Goal: Information Seeking & Learning: Learn about a topic

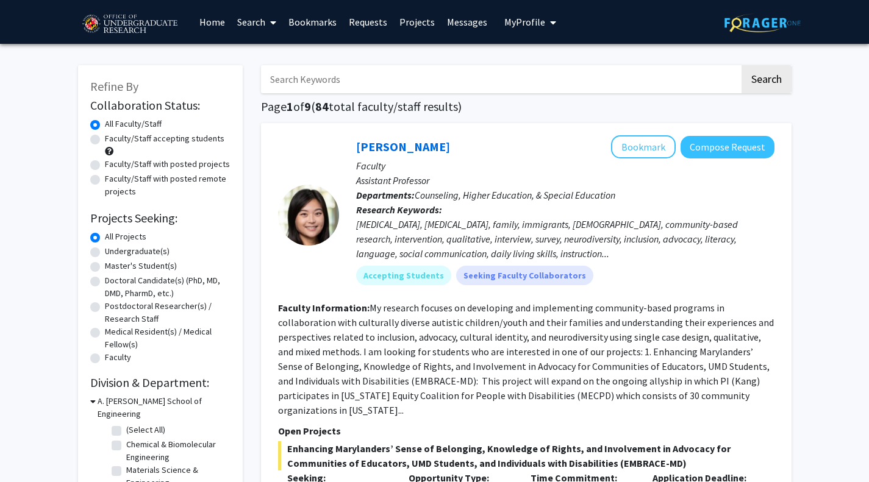
click at [512, 21] on span "My Profile" at bounding box center [524, 22] width 41 height 12
click at [526, 55] on img at bounding box center [525, 62] width 24 height 24
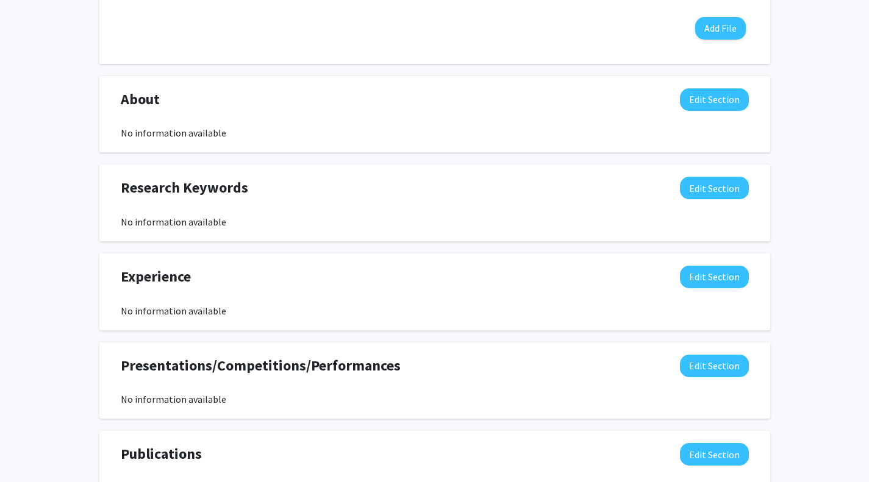
scroll to position [681, 0]
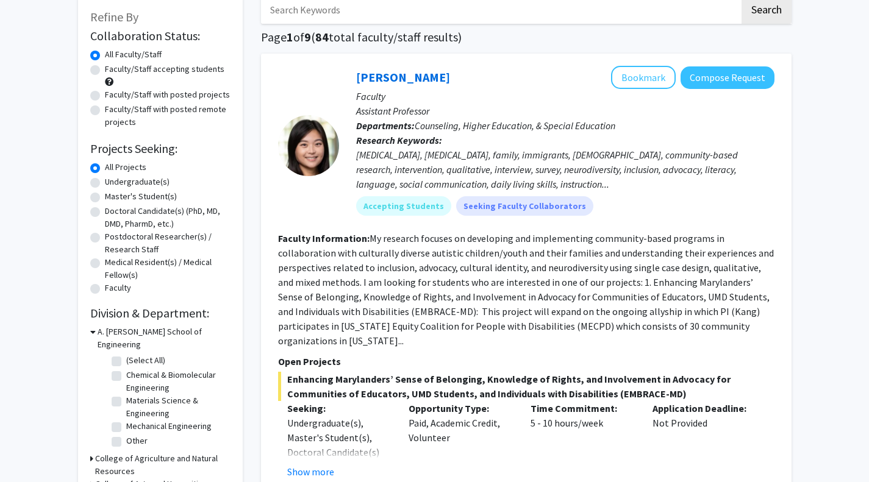
scroll to position [70, 0]
click at [94, 335] on icon at bounding box center [92, 331] width 5 height 13
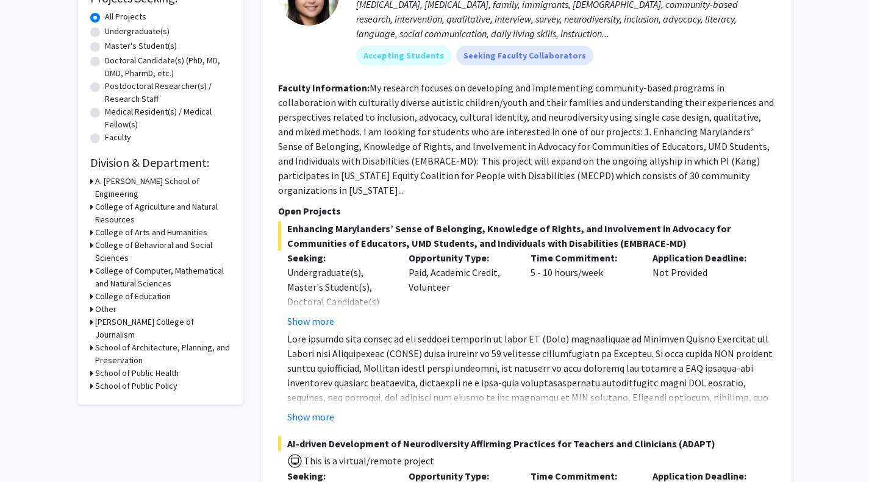
scroll to position [221, 0]
click at [117, 238] on h3 "College of Behavioral and Social Sciences" at bounding box center [162, 251] width 135 height 26
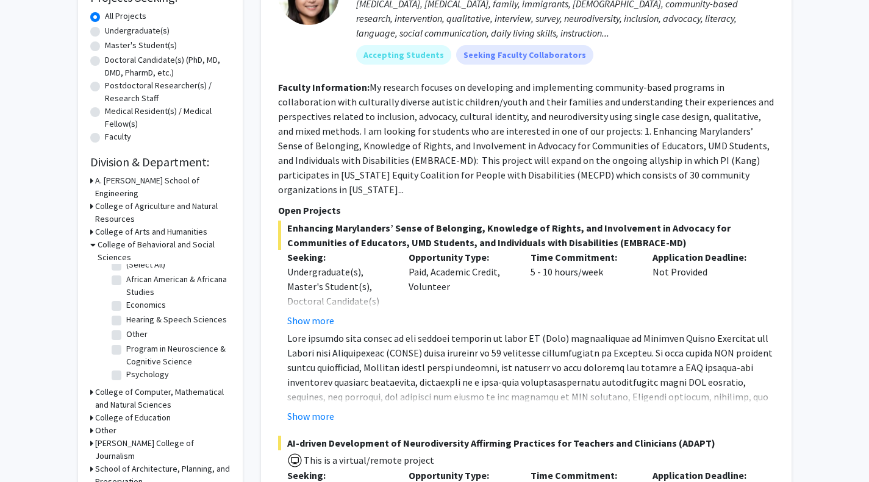
scroll to position [0, 0]
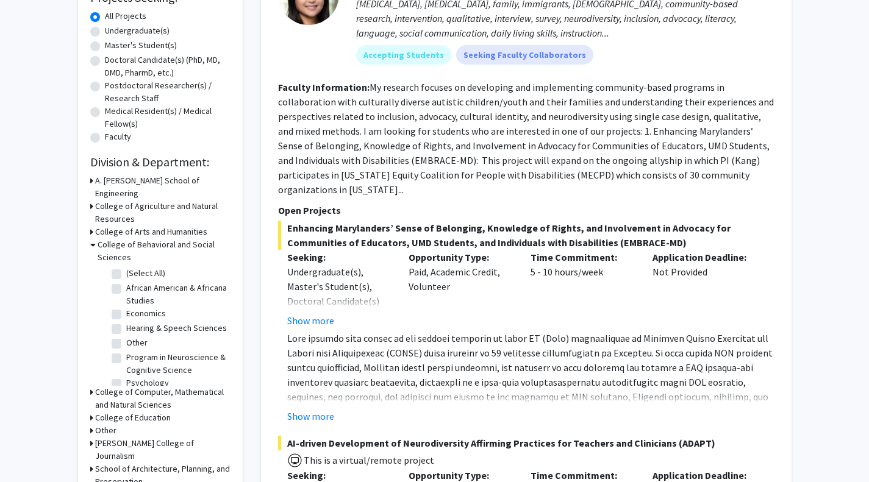
click at [126, 267] on label "(Select All)" at bounding box center [145, 273] width 39 height 13
click at [126, 267] on input "(Select All)" at bounding box center [130, 271] width 8 height 8
checkbox input "true"
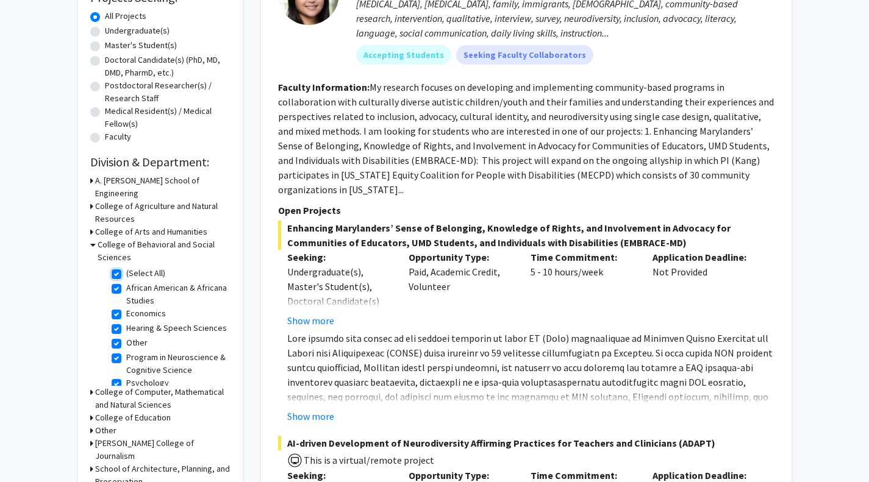
checkbox input "true"
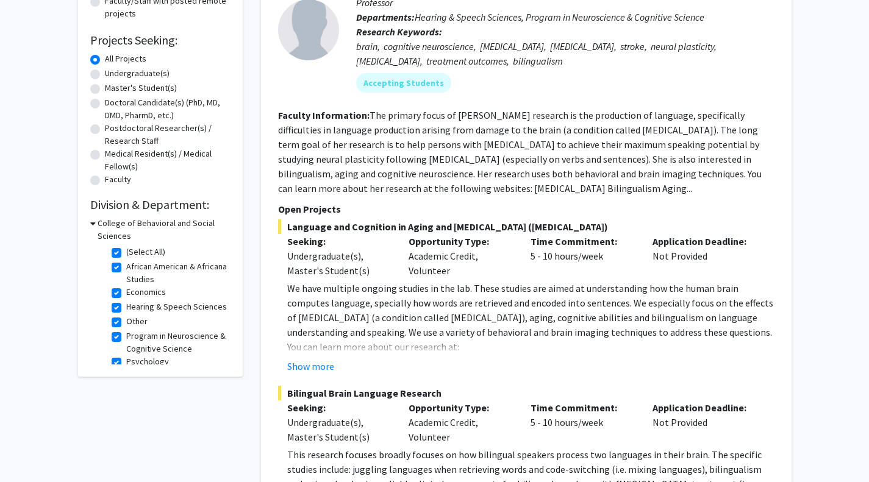
scroll to position [179, 0]
click at [126, 310] on label "Hearing & Speech Sciences" at bounding box center [176, 306] width 101 height 13
click at [126, 308] on input "Hearing & Speech Sciences" at bounding box center [130, 304] width 8 height 8
checkbox input "false"
checkbox input "true"
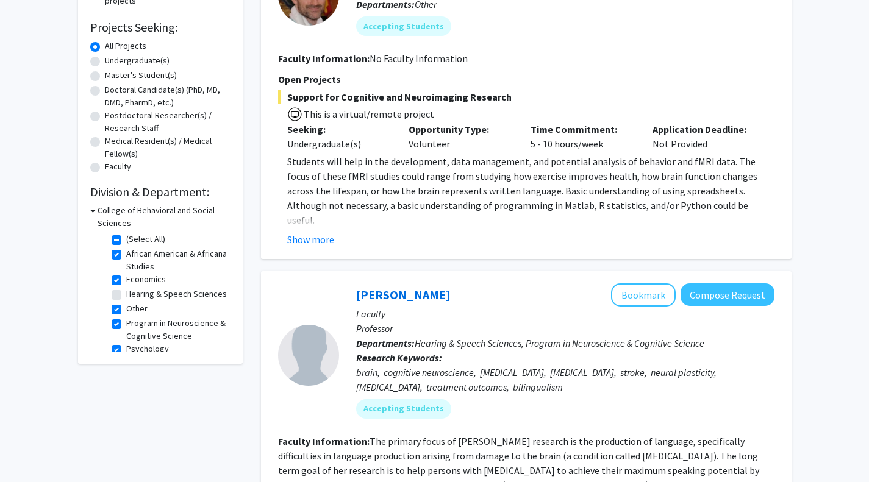
scroll to position [192, 0]
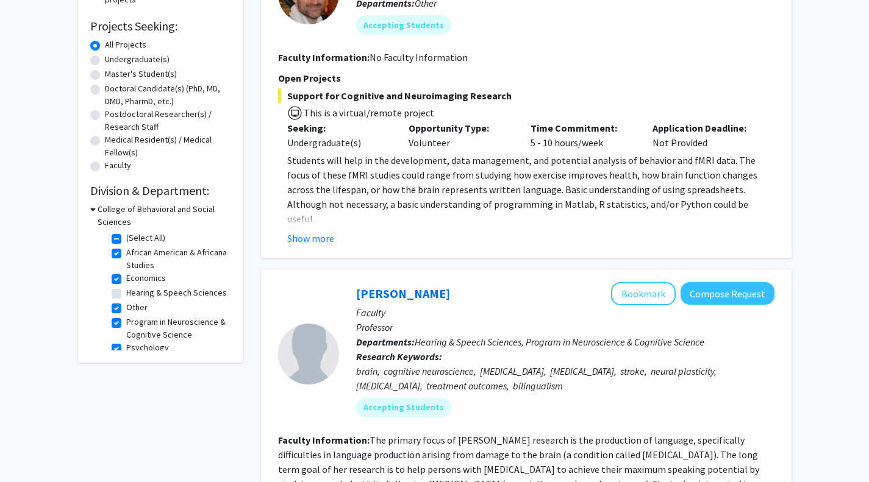
click at [126, 334] on label "Program in Neuroscience & Cognitive Science" at bounding box center [176, 329] width 101 height 26
click at [126, 324] on input "Program in Neuroscience & Cognitive Science" at bounding box center [130, 320] width 8 height 8
checkbox input "false"
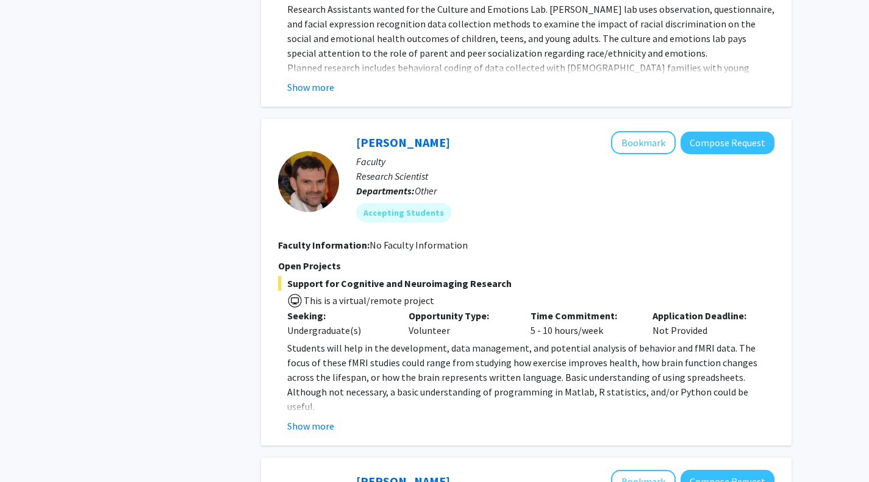
scroll to position [1097, 0]
click at [330, 418] on button "Show more" at bounding box center [310, 425] width 47 height 15
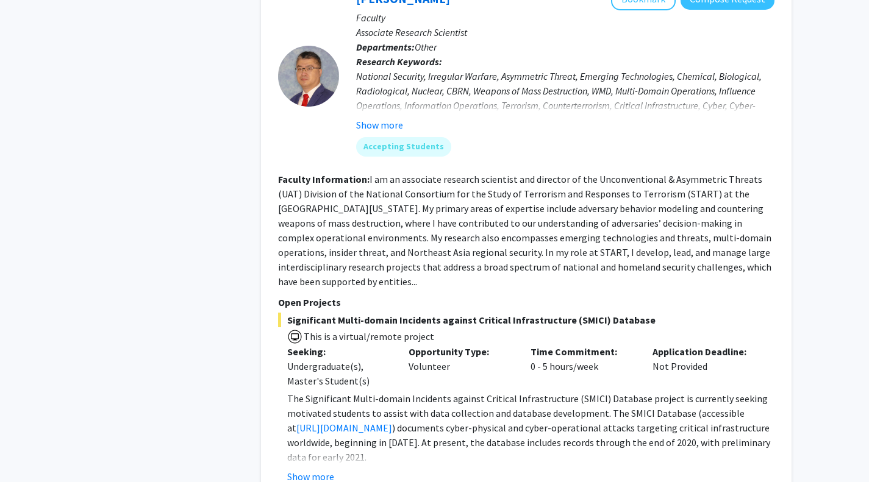
scroll to position [2547, 0]
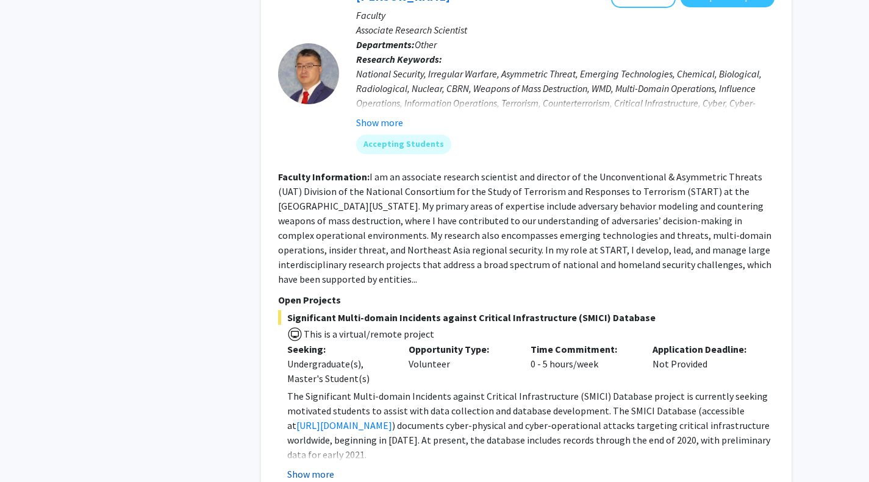
click at [326, 467] on button "Show more" at bounding box center [310, 474] width 47 height 15
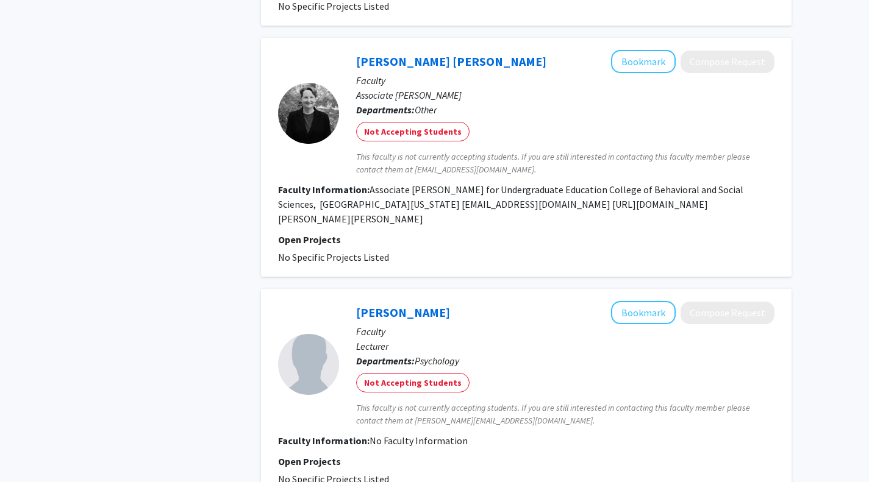
scroll to position [3702, 0]
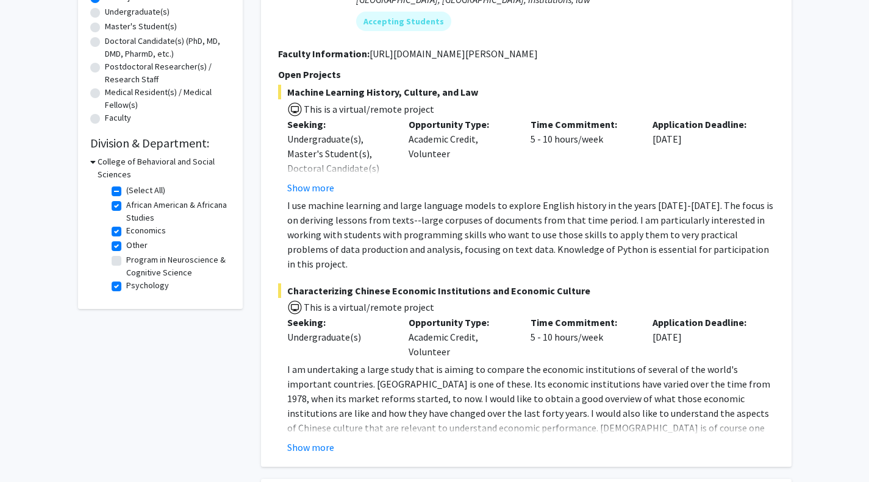
scroll to position [240, 0]
click at [126, 190] on label "(Select All)" at bounding box center [145, 190] width 39 height 13
click at [126, 190] on input "(Select All)" at bounding box center [130, 188] width 8 height 8
checkbox input "false"
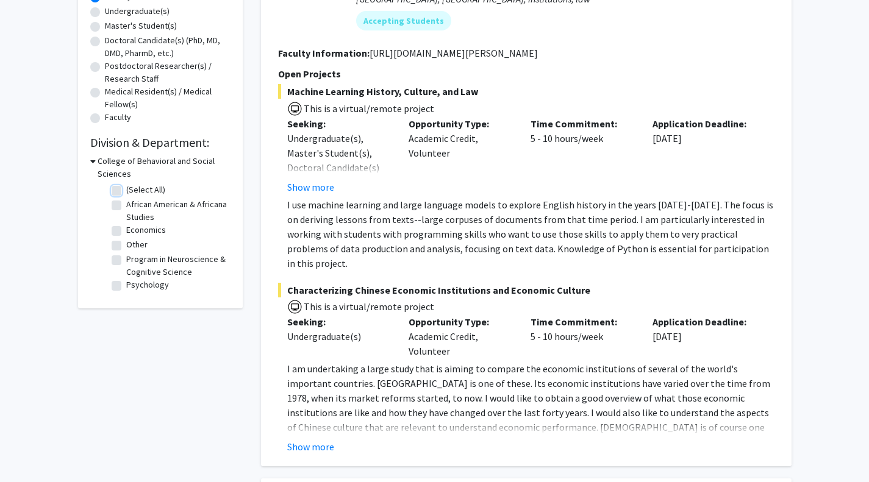
checkbox input "false"
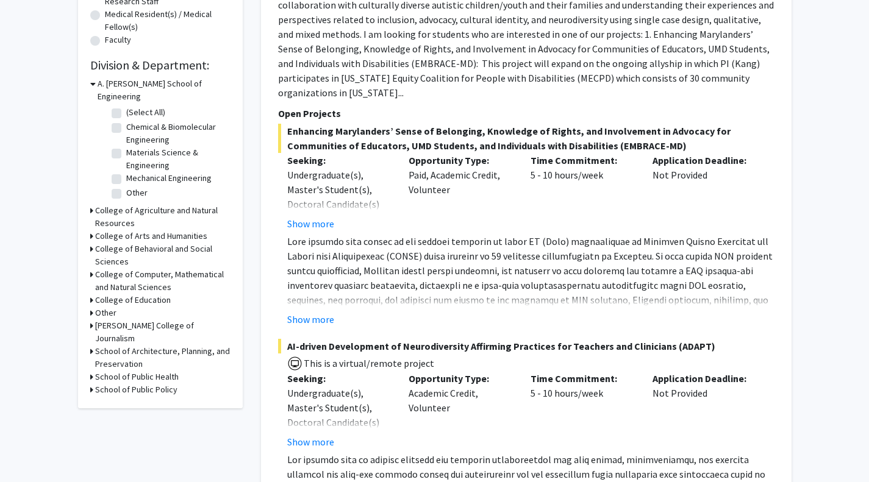
scroll to position [320, 0]
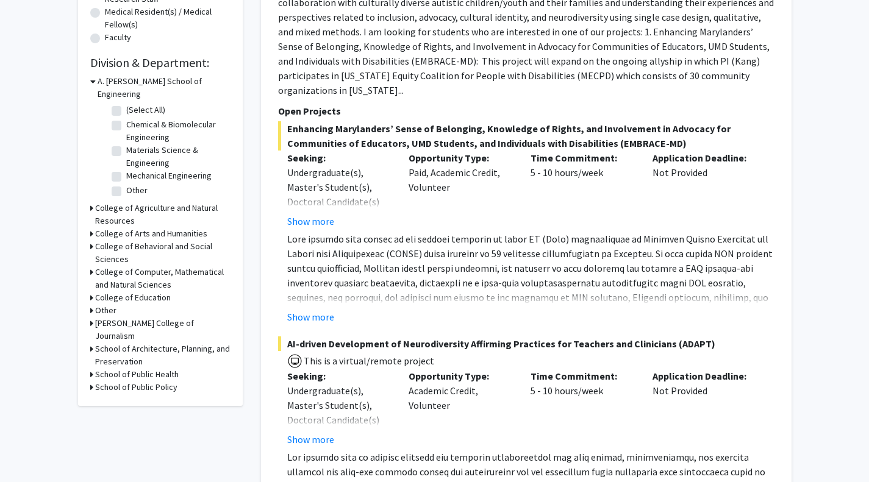
click at [143, 227] on h3 "College of Arts and Humanities" at bounding box center [151, 233] width 112 height 13
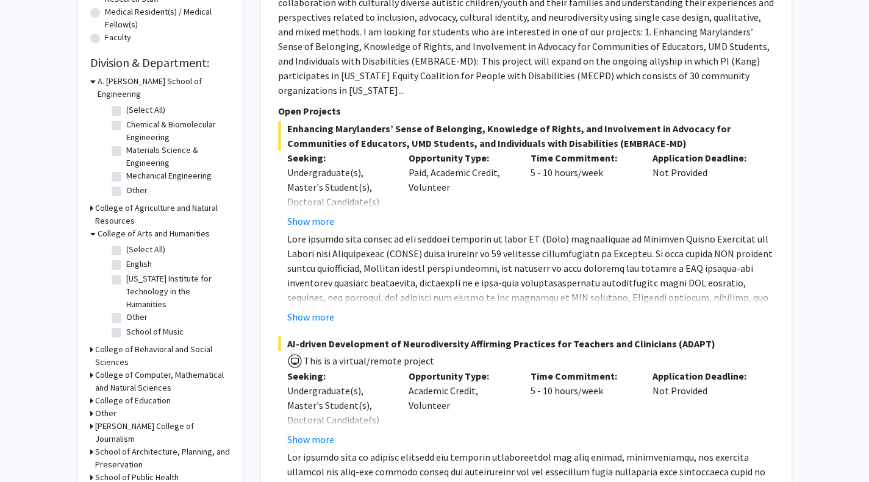
click at [139, 243] on label "(Select All)" at bounding box center [145, 249] width 39 height 13
click at [134, 243] on input "(Select All)" at bounding box center [130, 247] width 8 height 8
checkbox input "true"
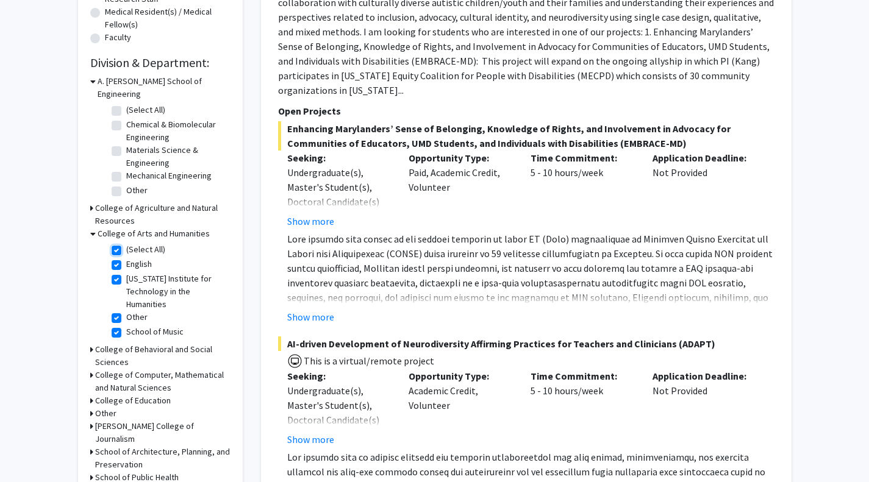
checkbox input "true"
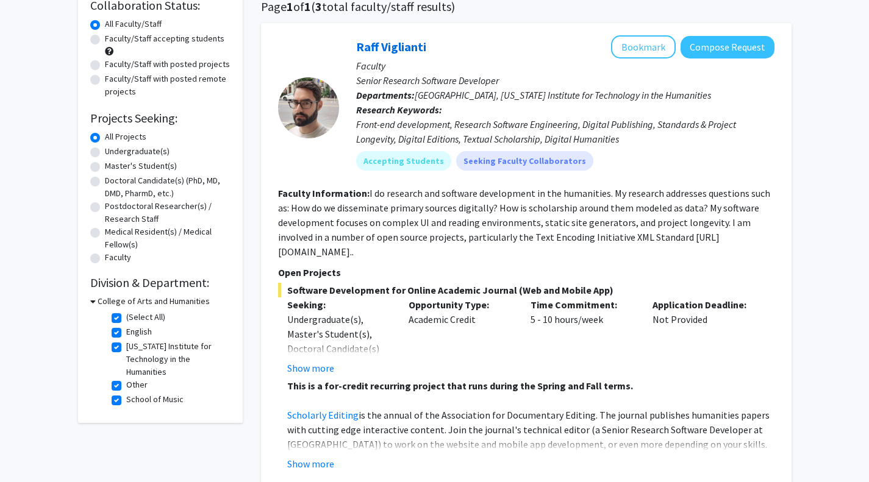
scroll to position [98, 0]
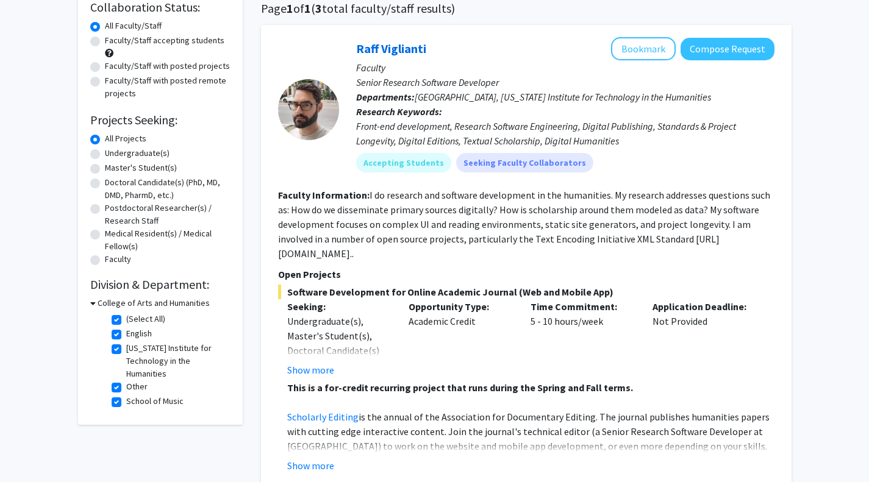
click at [146, 317] on label "(Select All)" at bounding box center [145, 319] width 39 height 13
click at [134, 317] on input "(Select All)" at bounding box center [130, 317] width 8 height 8
checkbox input "false"
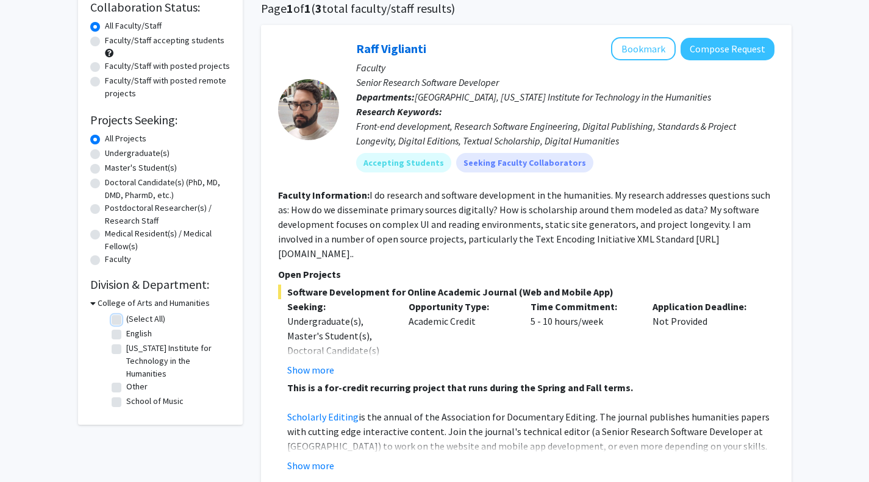
checkbox input "false"
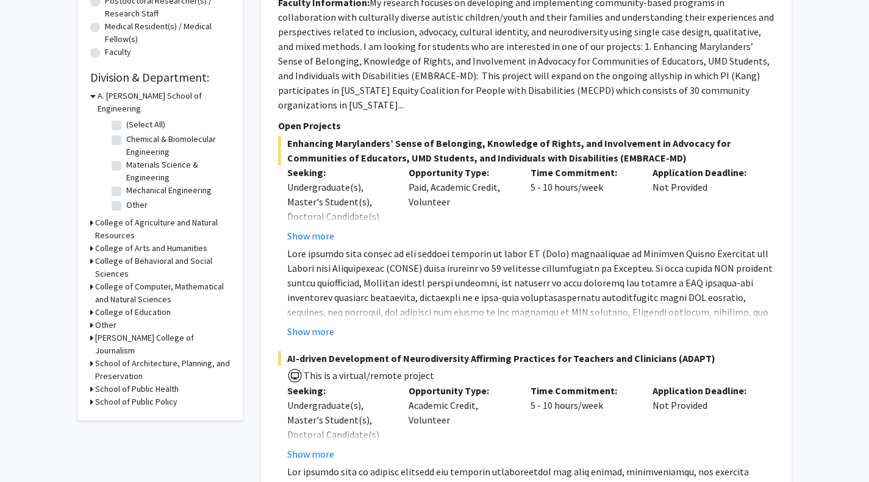
scroll to position [309, 0]
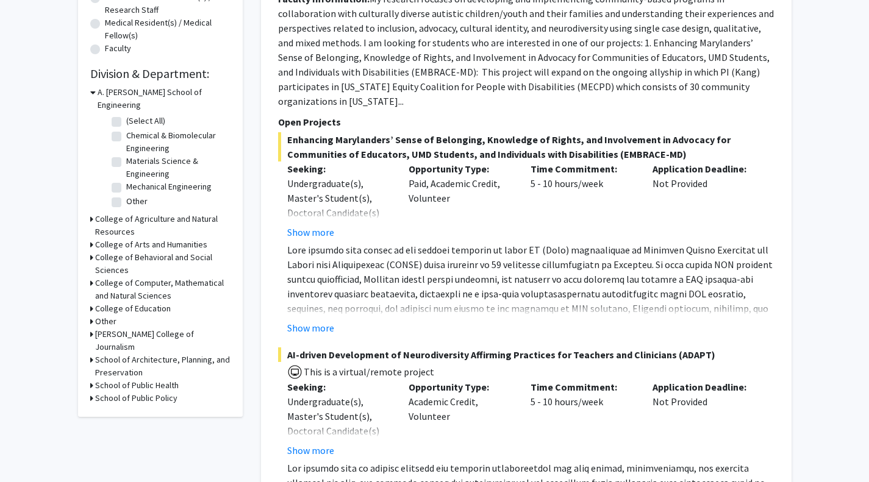
click at [144, 213] on h3 "College of Agriculture and Natural Resources" at bounding box center [162, 226] width 135 height 26
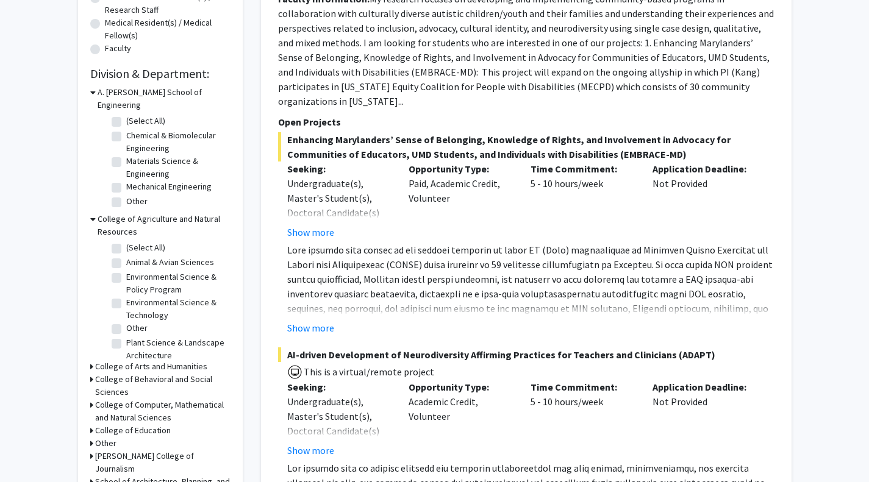
click at [126, 241] on label "(Select All)" at bounding box center [145, 247] width 39 height 13
click at [126, 241] on input "(Select All)" at bounding box center [130, 245] width 8 height 8
checkbox input "true"
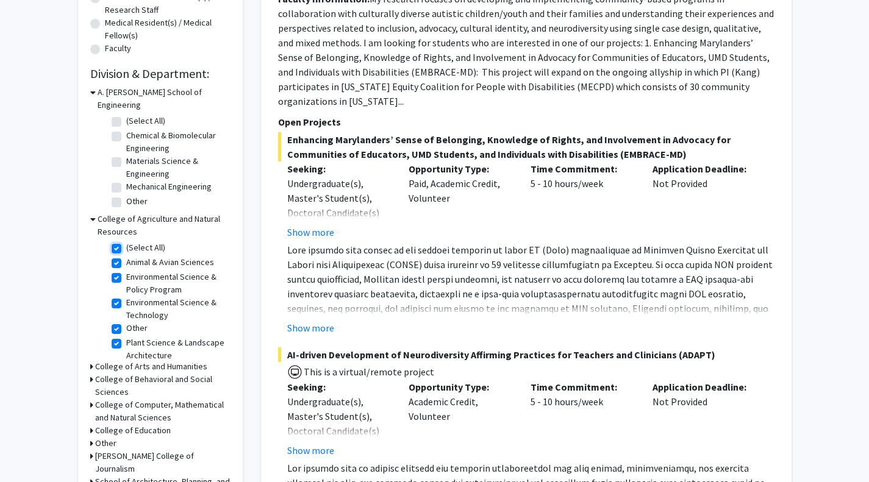
checkbox input "true"
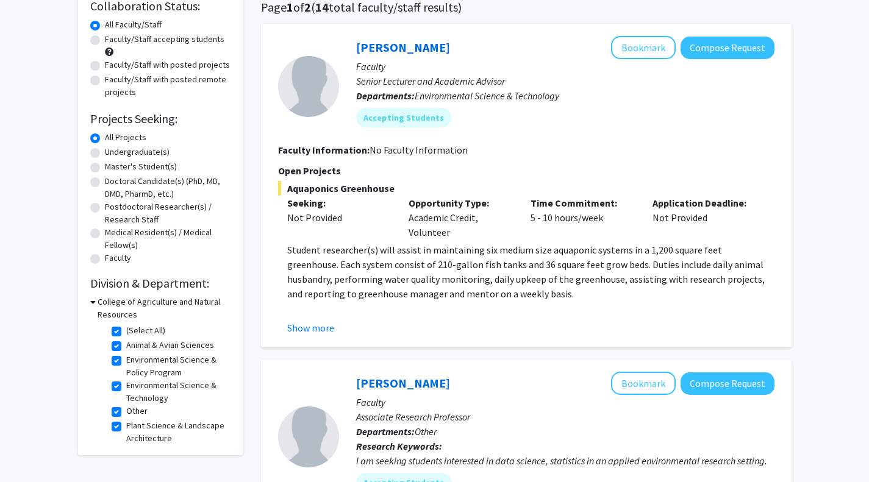
scroll to position [100, 0]
click at [311, 326] on button "Show more" at bounding box center [310, 327] width 47 height 15
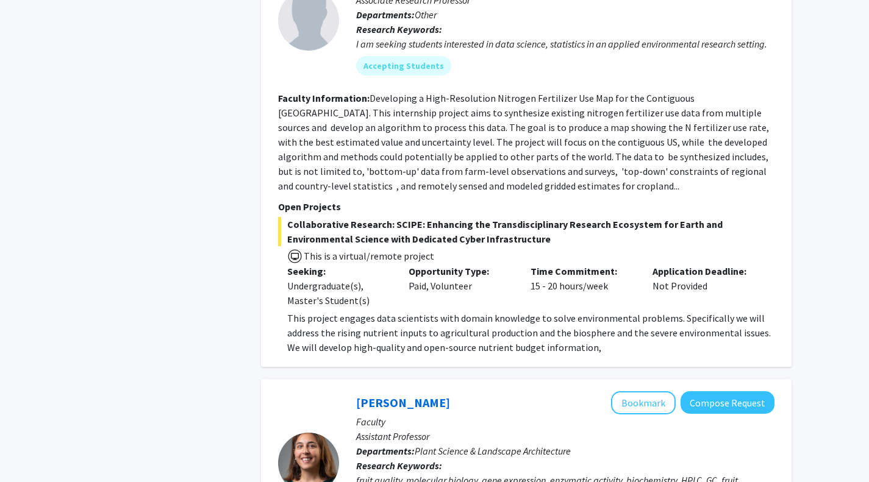
scroll to position [576, 0]
click at [469, 165] on fg-read-more "Developing a High-Resolution Nitrogen Fertilizer Use Map for the Contiguous [GE…" at bounding box center [524, 141] width 493 height 100
click at [479, 193] on fg-search-faculty "[PERSON_NAME] Bookmark Compose Request Faculty Associate Research Professor Dep…" at bounding box center [526, 154] width 496 height 400
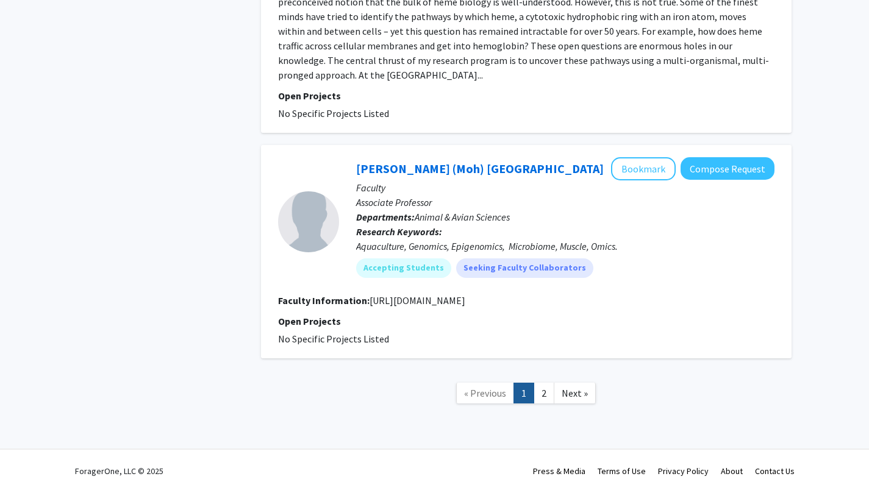
scroll to position [2754, 0]
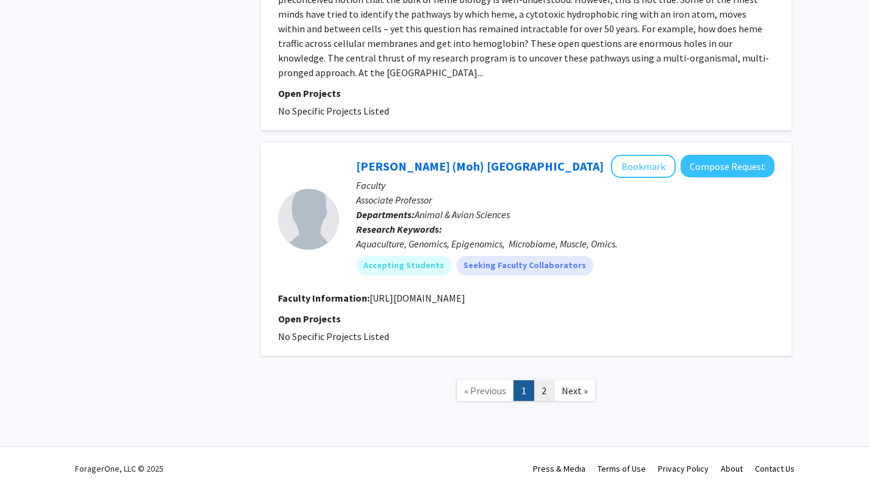
click at [545, 393] on link "2" at bounding box center [543, 390] width 21 height 21
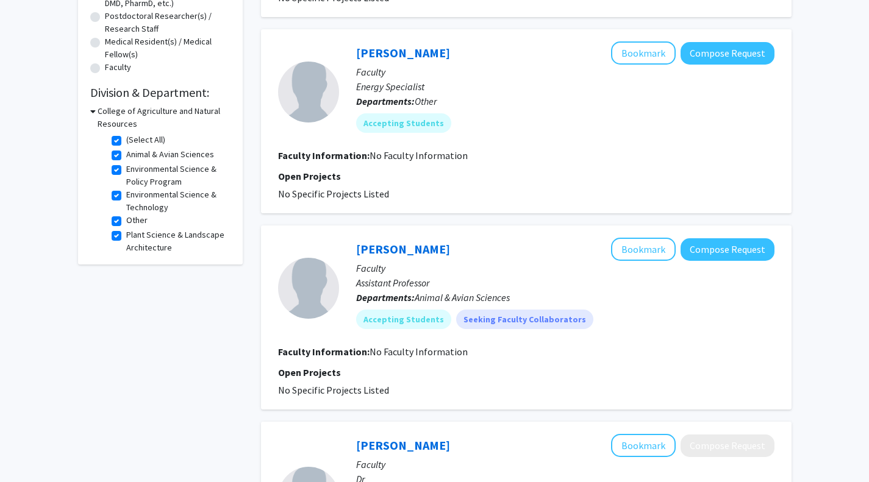
scroll to position [574, 0]
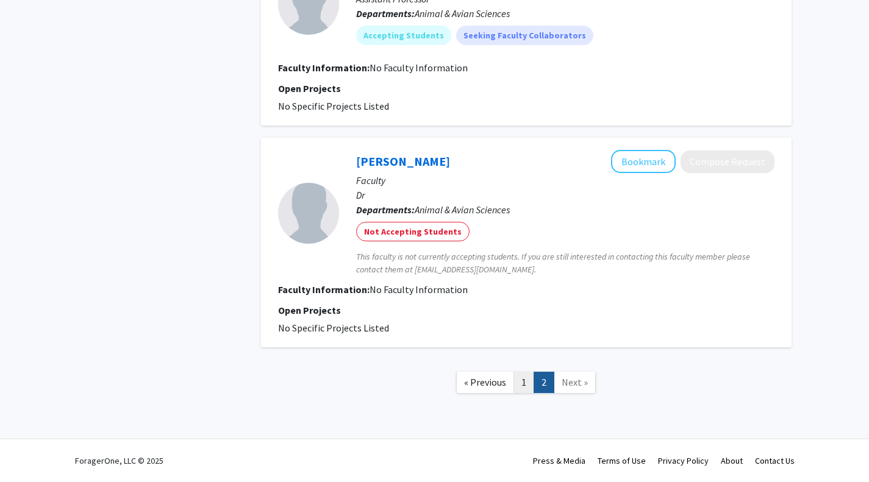
click at [523, 381] on link "1" at bounding box center [523, 382] width 21 height 21
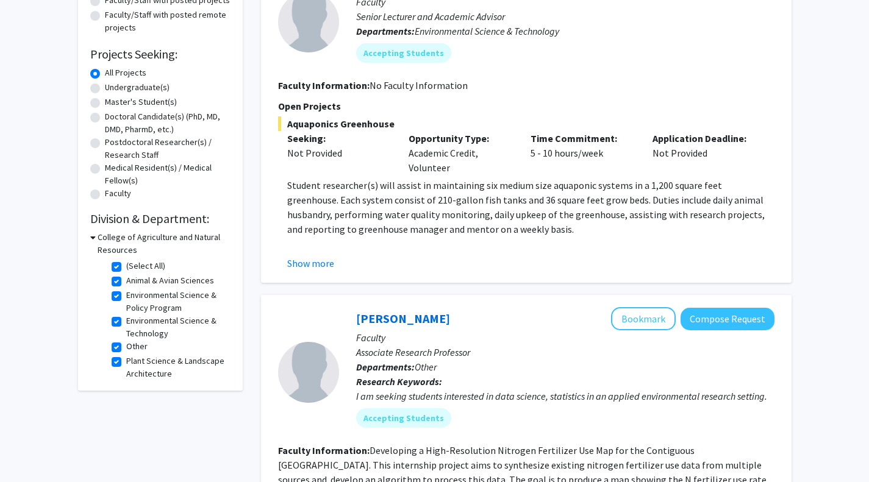
scroll to position [165, 0]
click at [126, 267] on label "(Select All)" at bounding box center [145, 265] width 39 height 13
click at [126, 267] on input "(Select All)" at bounding box center [130, 263] width 8 height 8
checkbox input "false"
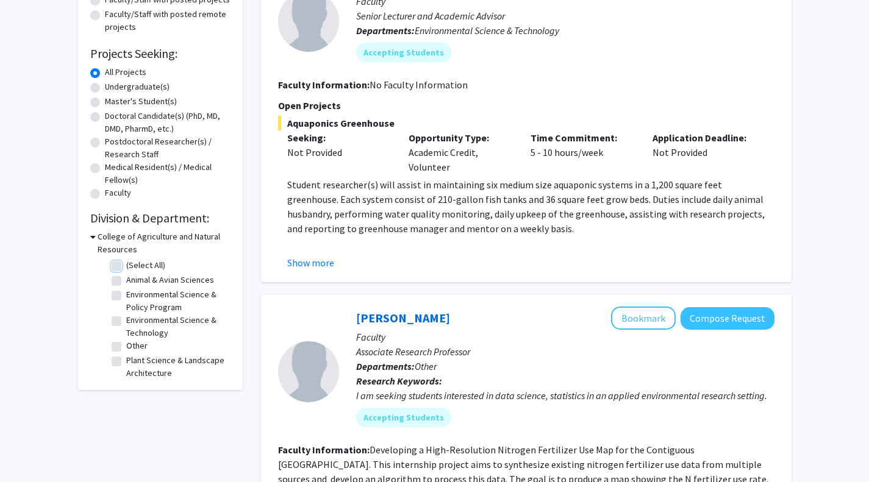
checkbox input "false"
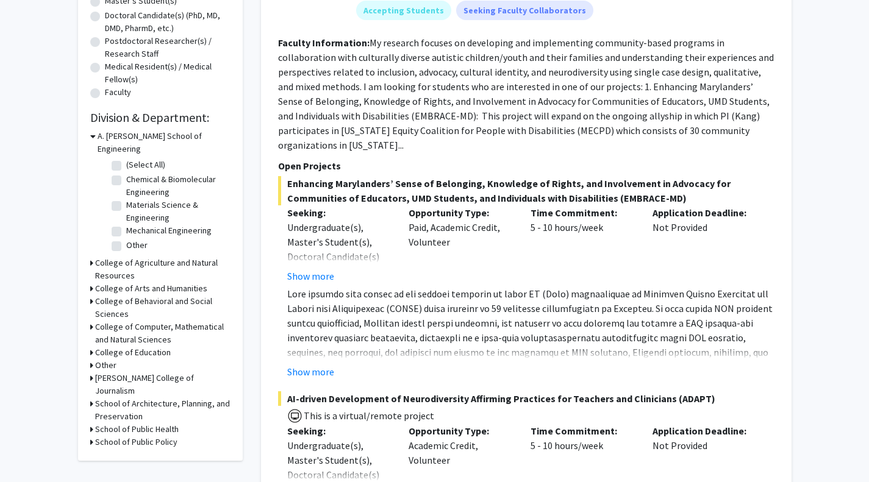
scroll to position [268, 0]
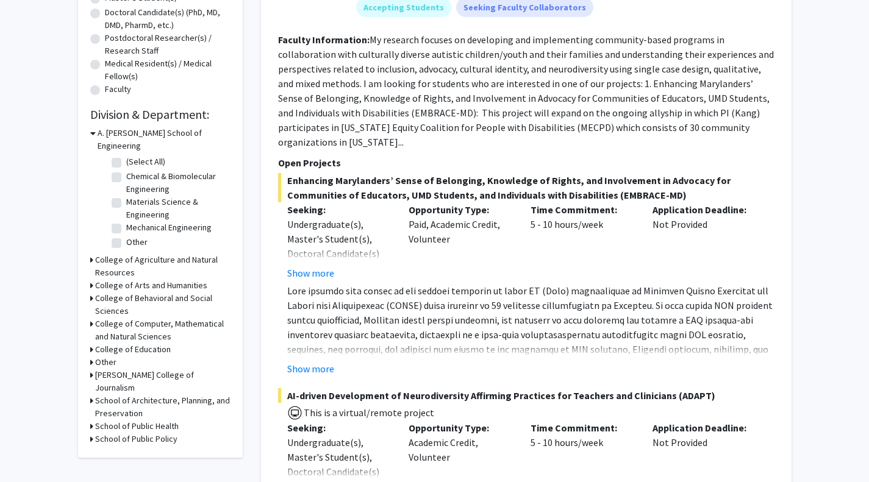
click at [116, 394] on h3 "School of Architecture, Planning, and Preservation" at bounding box center [162, 407] width 135 height 26
click at [126, 423] on label "(Select All)" at bounding box center [145, 429] width 39 height 13
click at [126, 423] on input "(Select All)" at bounding box center [130, 427] width 8 height 8
checkbox input "true"
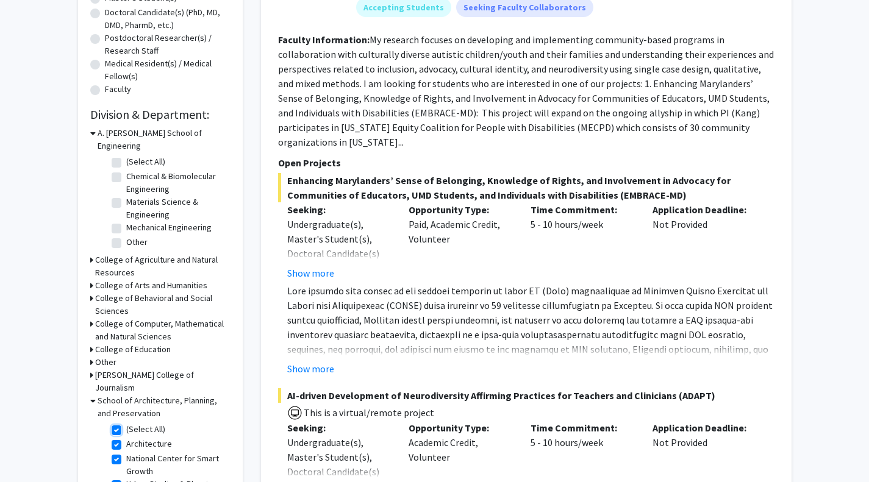
checkbox input "true"
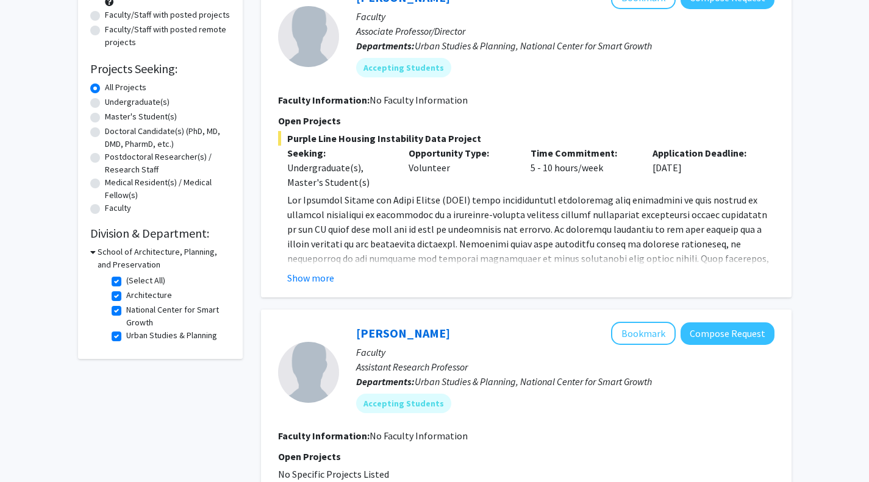
scroll to position [150, 0]
click at [294, 277] on button "Show more" at bounding box center [310, 277] width 47 height 15
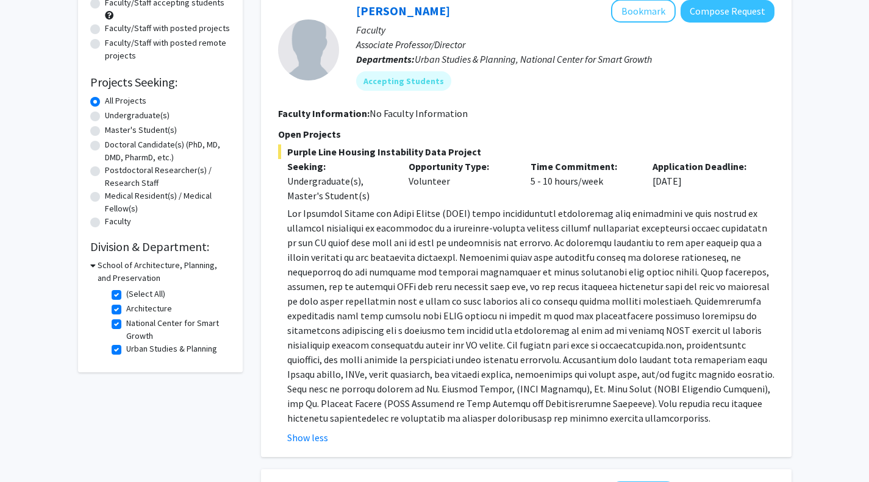
scroll to position [87, 0]
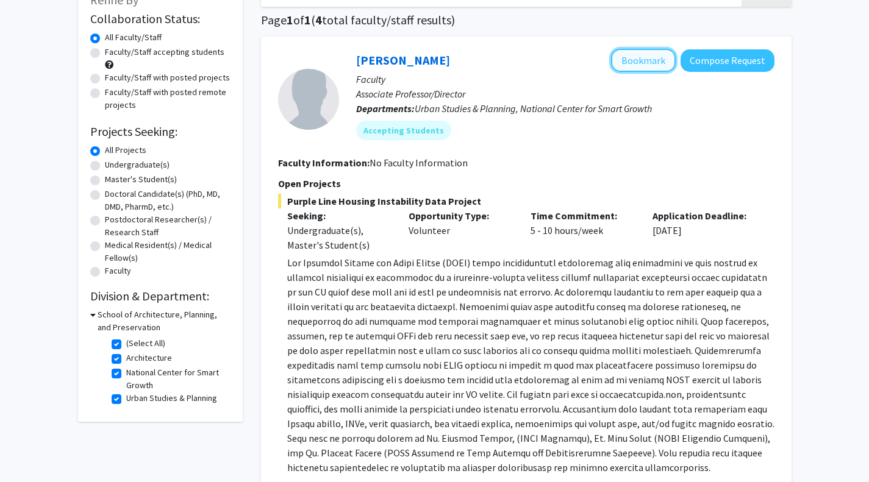
click at [624, 56] on button "Bookmark" at bounding box center [643, 60] width 65 height 23
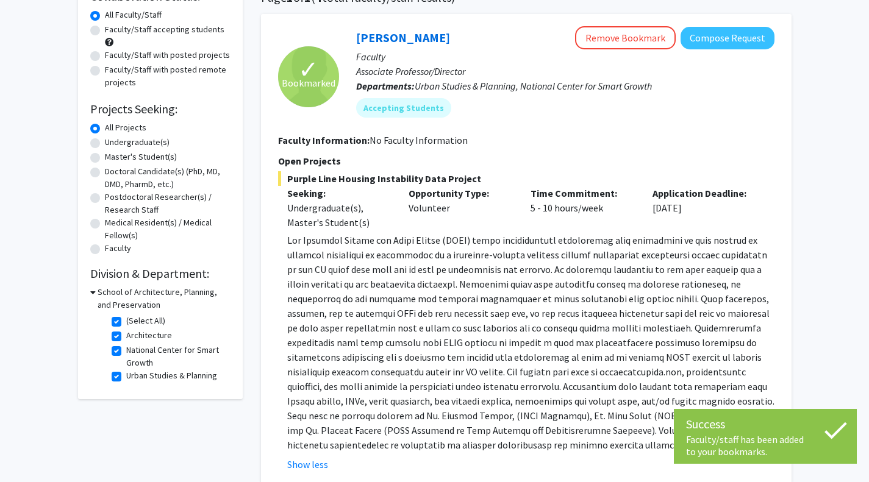
scroll to position [128, 0]
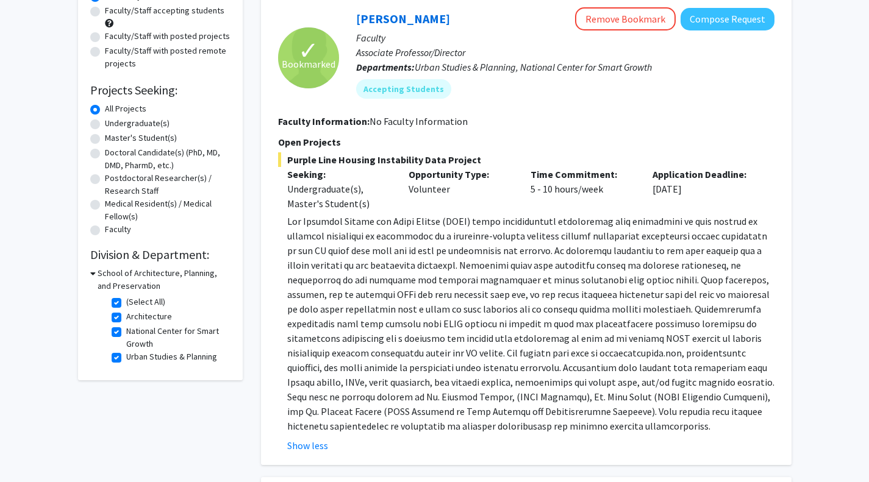
click at [126, 302] on label "(Select All)" at bounding box center [145, 302] width 39 height 13
click at [126, 302] on input "(Select All)" at bounding box center [130, 300] width 8 height 8
checkbox input "false"
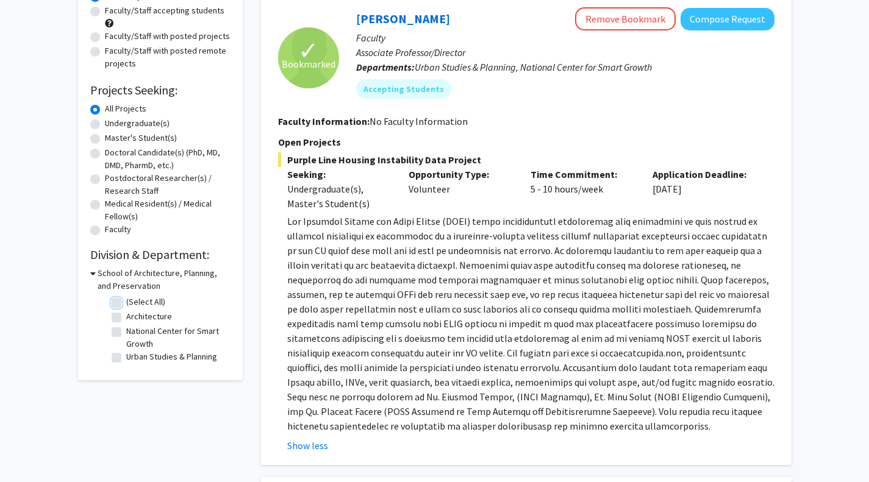
checkbox input "false"
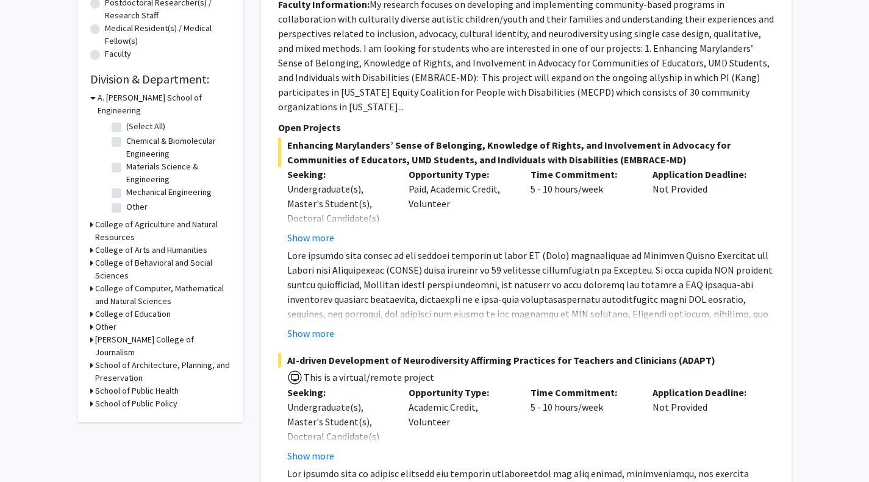
scroll to position [307, 0]
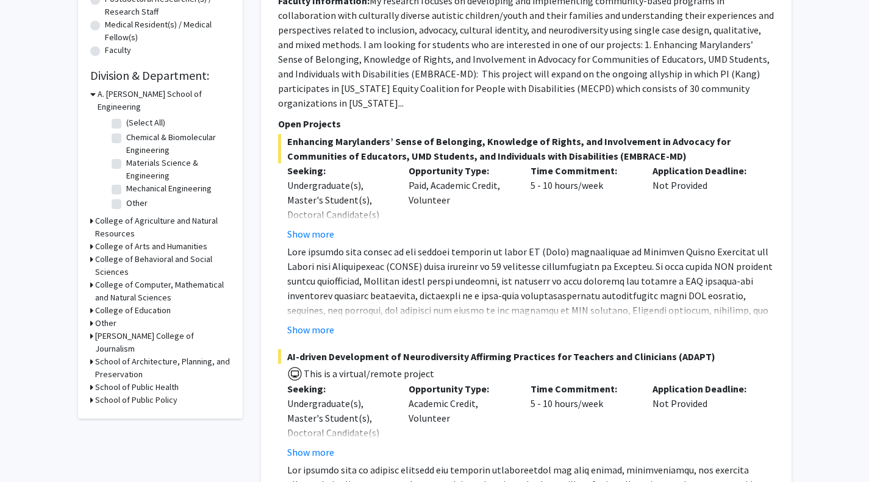
click at [149, 381] on h3 "School of Public Health" at bounding box center [137, 387] width 84 height 13
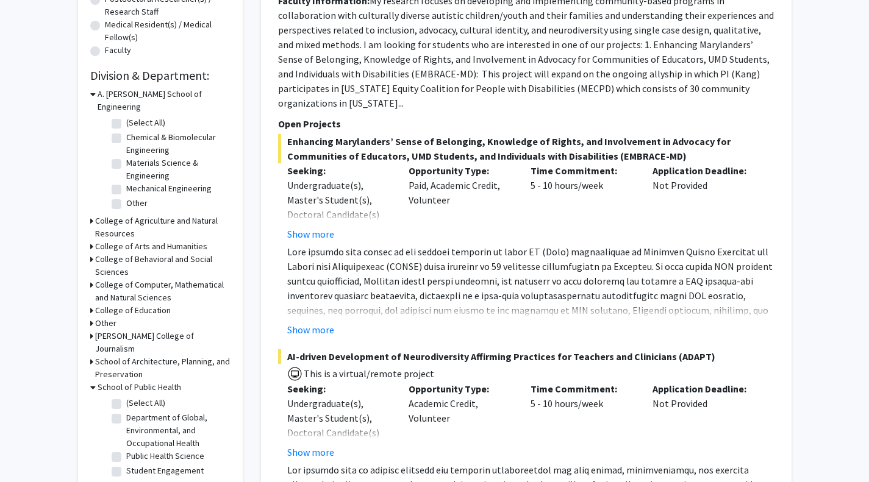
click at [126, 397] on label "(Select All)" at bounding box center [145, 403] width 39 height 13
click at [126, 397] on input "(Select All)" at bounding box center [130, 401] width 8 height 8
checkbox input "true"
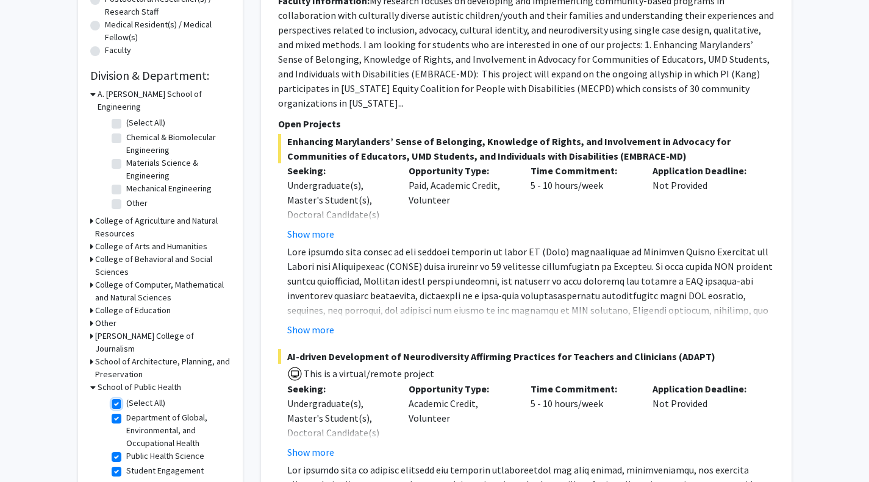
checkbox input "true"
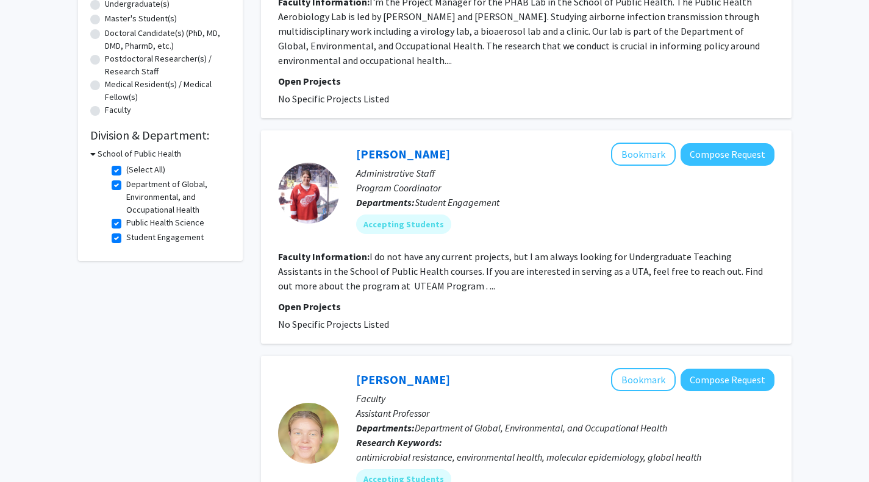
scroll to position [245, 0]
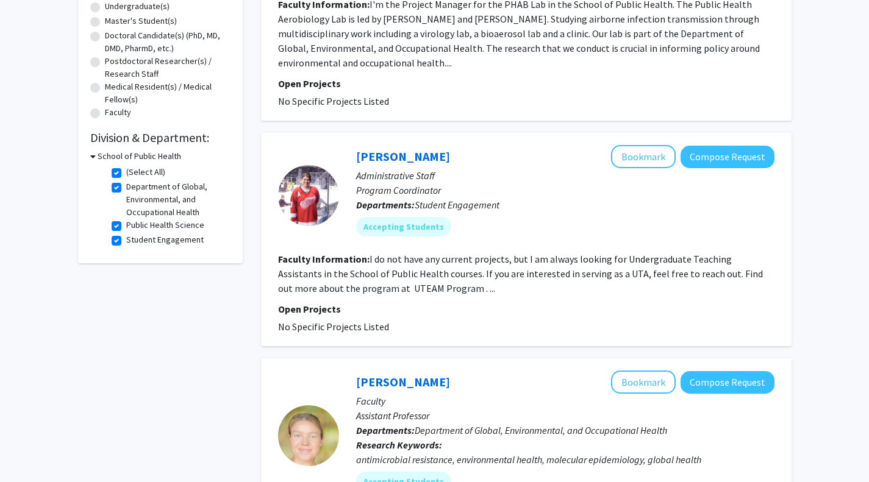
click at [126, 169] on label "(Select All)" at bounding box center [145, 172] width 39 height 13
click at [126, 169] on input "(Select All)" at bounding box center [130, 170] width 8 height 8
checkbox input "false"
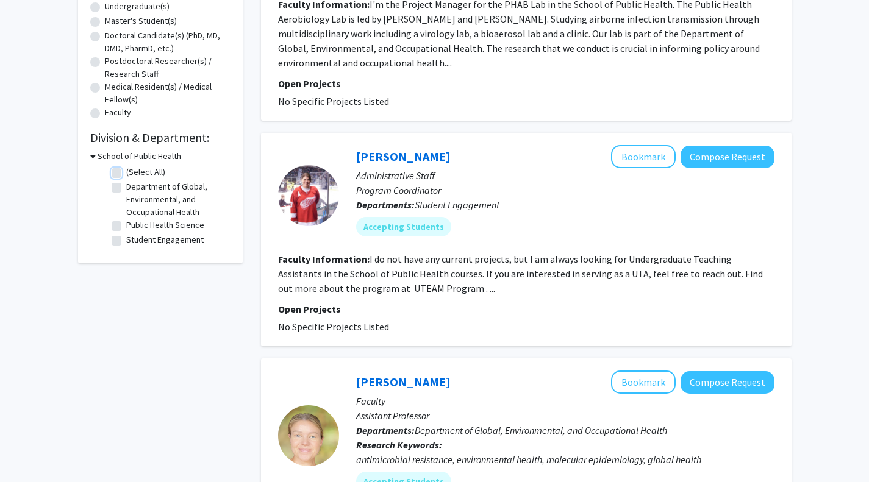
checkbox input "false"
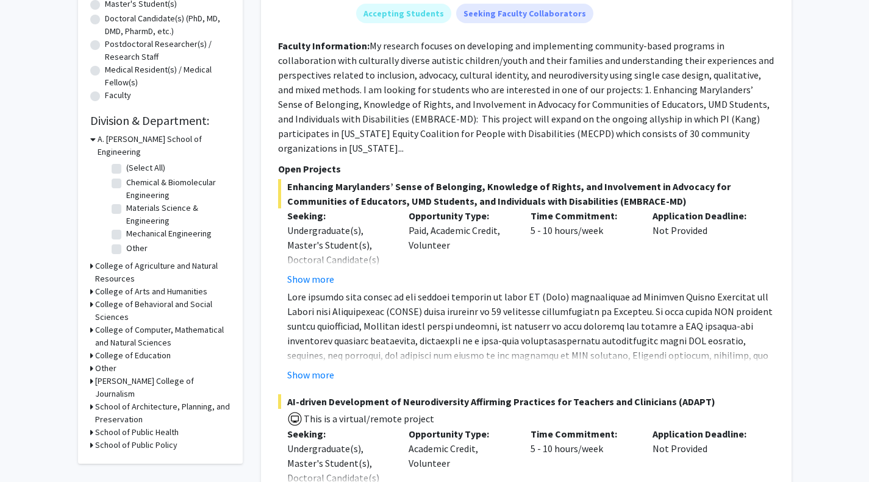
scroll to position [263, 0]
click at [144, 438] on h3 "School of Public Policy" at bounding box center [136, 444] width 82 height 13
click at [126, 454] on fg-checkbox "Other Other" at bounding box center [170, 461] width 116 height 15
click at [126, 454] on label "Other" at bounding box center [136, 460] width 21 height 13
click at [126, 454] on input "Other" at bounding box center [130, 458] width 8 height 8
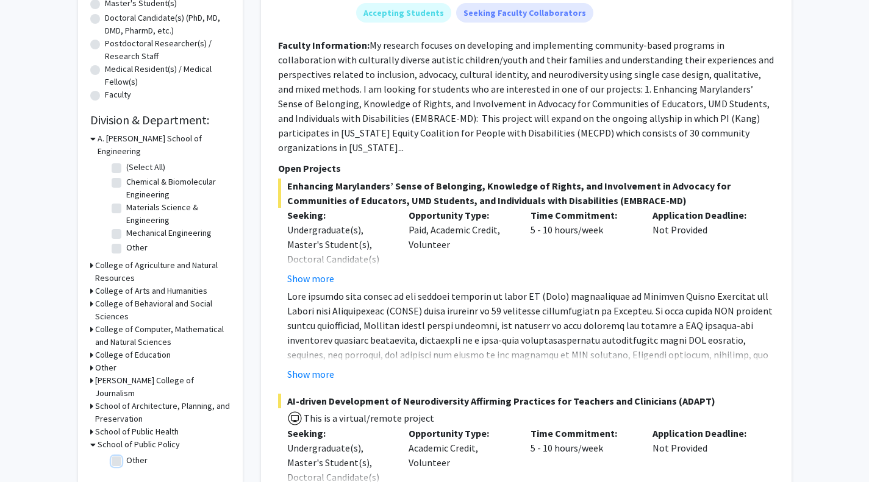
checkbox input "true"
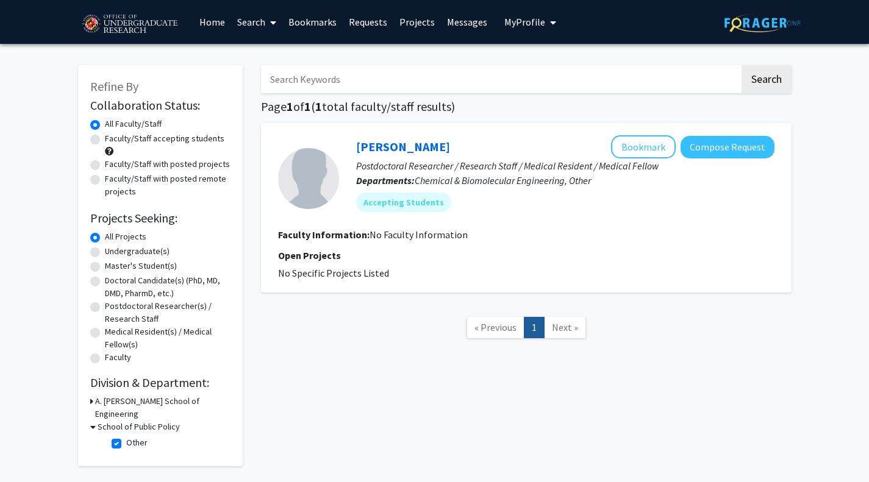
click at [126, 437] on label "Other" at bounding box center [136, 443] width 21 height 13
click at [126, 437] on input "Other" at bounding box center [130, 441] width 8 height 8
checkbox input "false"
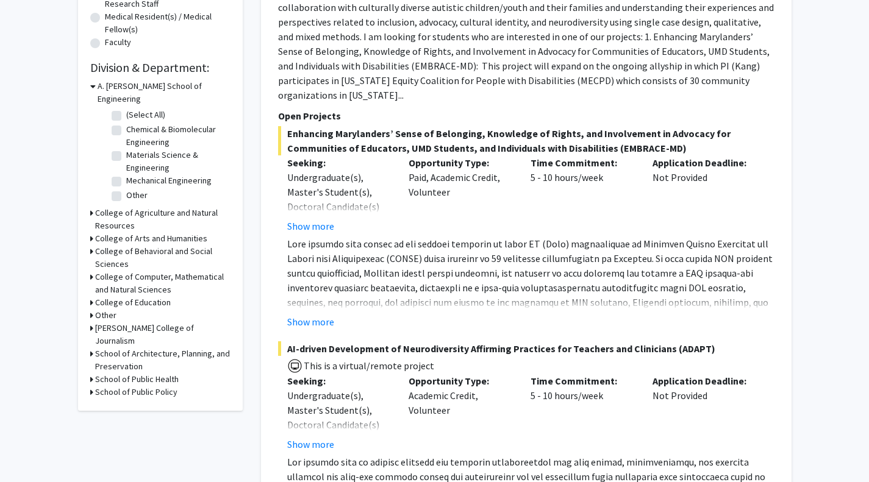
scroll to position [316, 0]
click at [132, 321] on h3 "[PERSON_NAME] College of Journalism" at bounding box center [162, 334] width 135 height 26
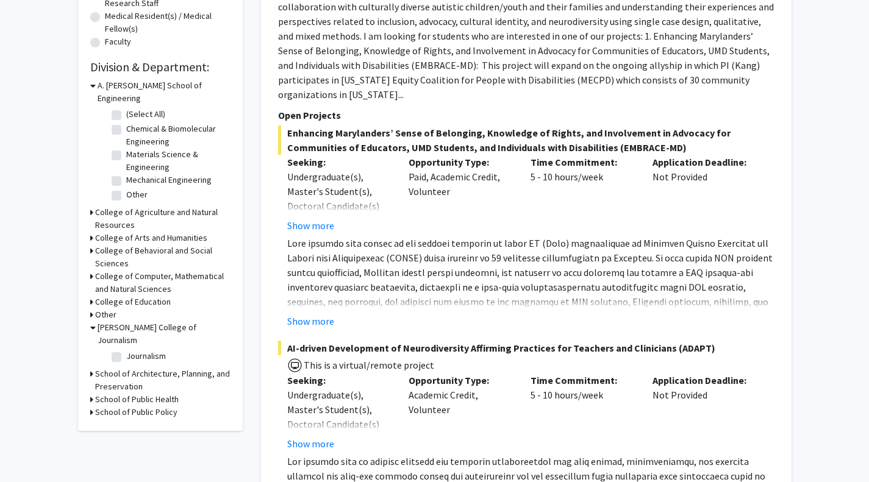
click at [126, 350] on label "Journalism" at bounding box center [146, 356] width 40 height 13
click at [126, 350] on input "Journalism" at bounding box center [130, 354] width 8 height 8
checkbox input "true"
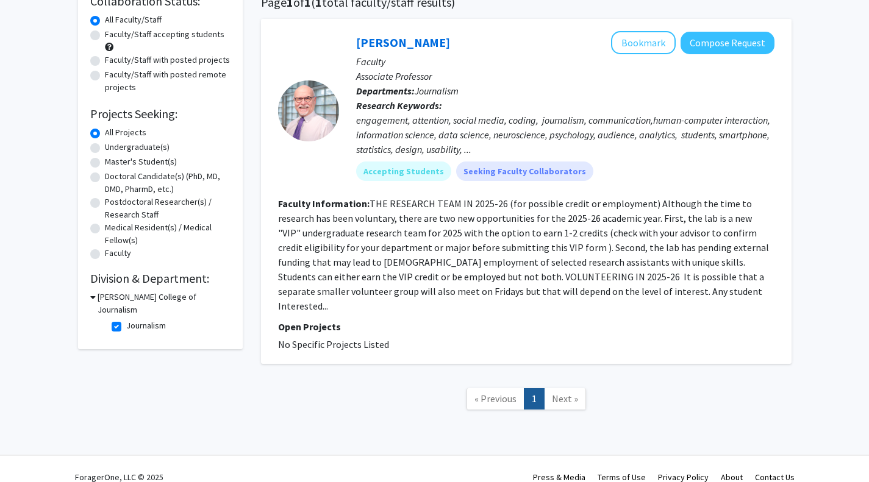
scroll to position [106, 0]
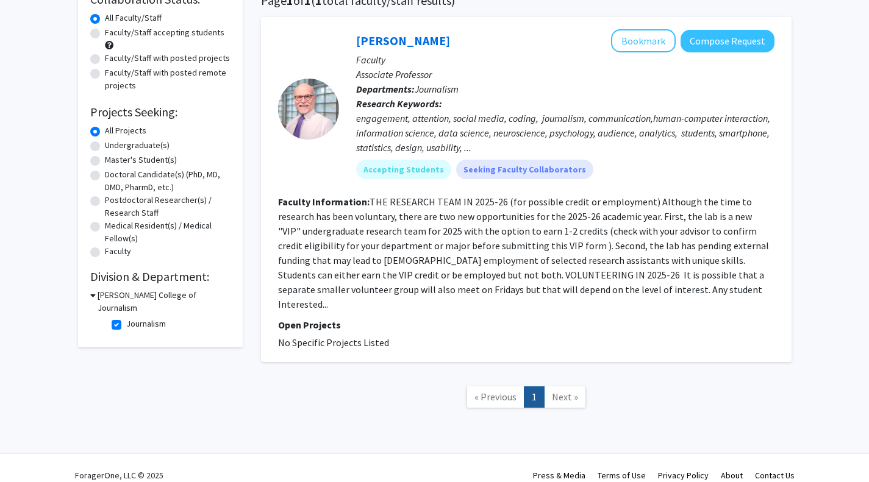
click at [371, 288] on fg-read-more "THE RESEARCH TEAM IN 2025-26 (for possible credit or employment) Although the t…" at bounding box center [523, 253] width 491 height 115
click at [631, 289] on fg-read-more "THE RESEARCH TEAM IN 2025-26 (for possible credit or employment) Although the t…" at bounding box center [523, 253] width 491 height 115
click at [126, 318] on label "Journalism" at bounding box center [146, 324] width 40 height 13
click at [126, 318] on input "Journalism" at bounding box center [130, 322] width 8 height 8
checkbox input "false"
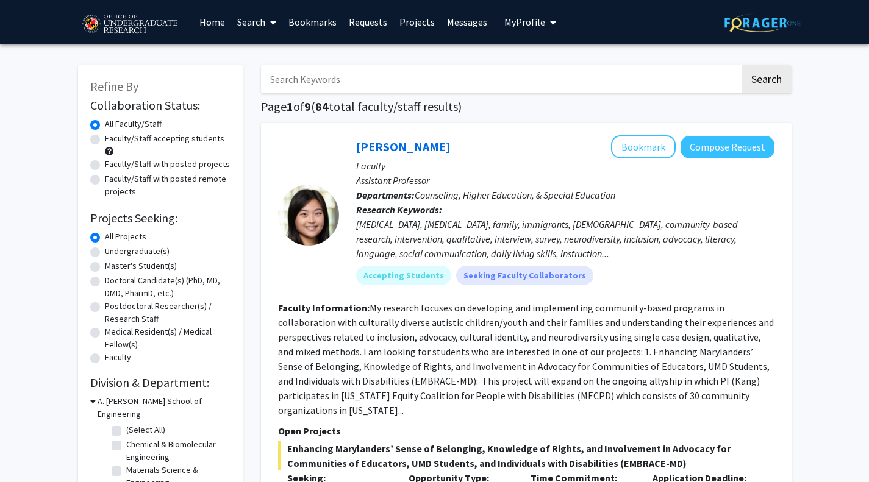
click at [321, 22] on link "Bookmarks" at bounding box center [312, 22] width 60 height 43
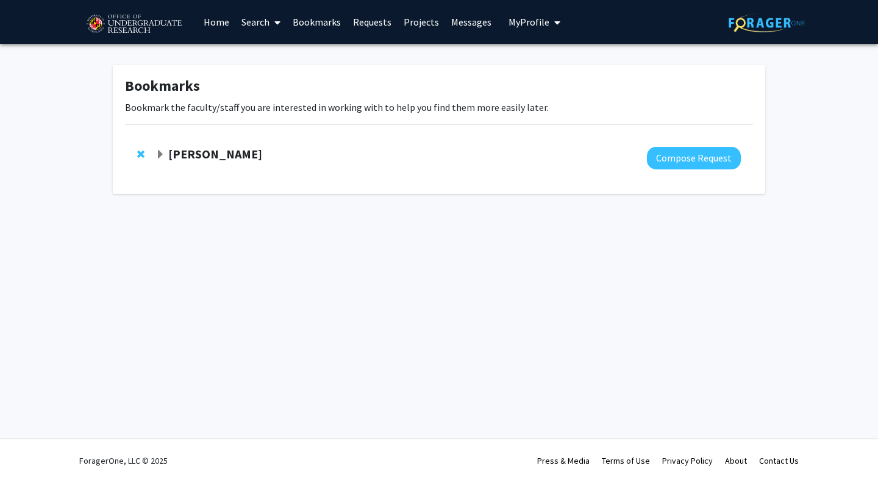
click at [222, 154] on strong "[PERSON_NAME]" at bounding box center [215, 153] width 94 height 15
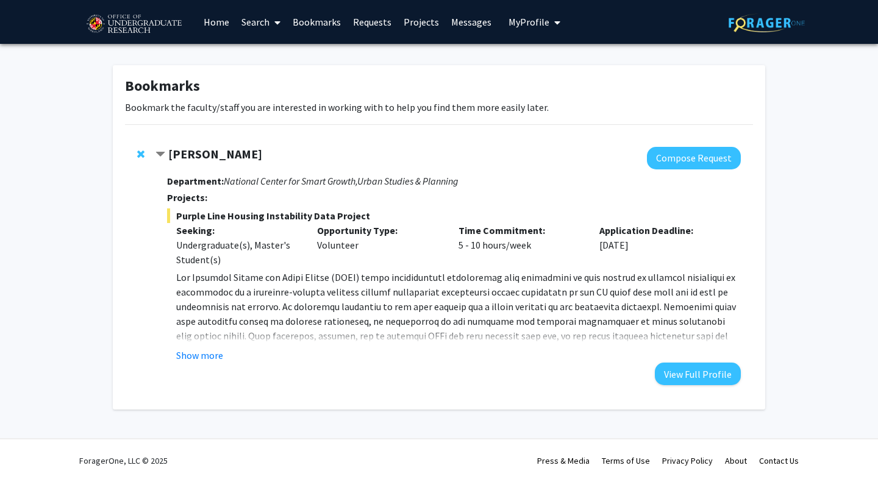
click at [222, 154] on strong "[PERSON_NAME]" at bounding box center [215, 153] width 94 height 15
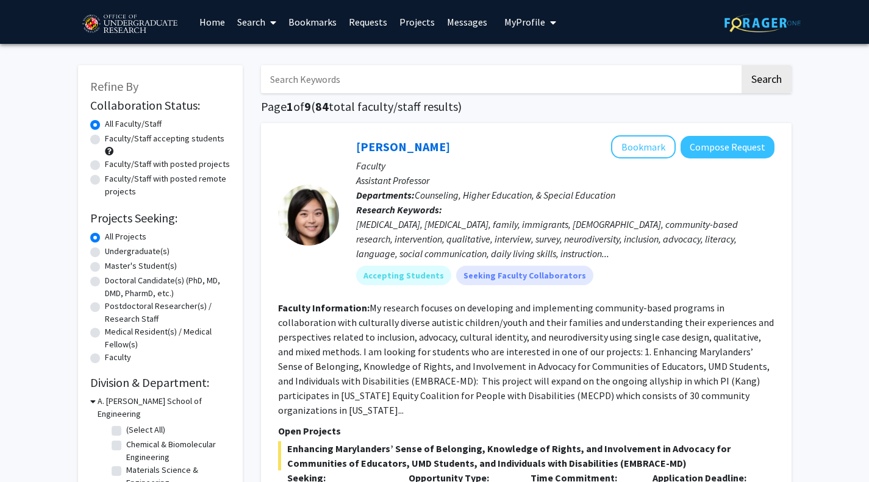
click at [310, 32] on link "Bookmarks" at bounding box center [312, 22] width 60 height 43
